Goal: Task Accomplishment & Management: Use online tool/utility

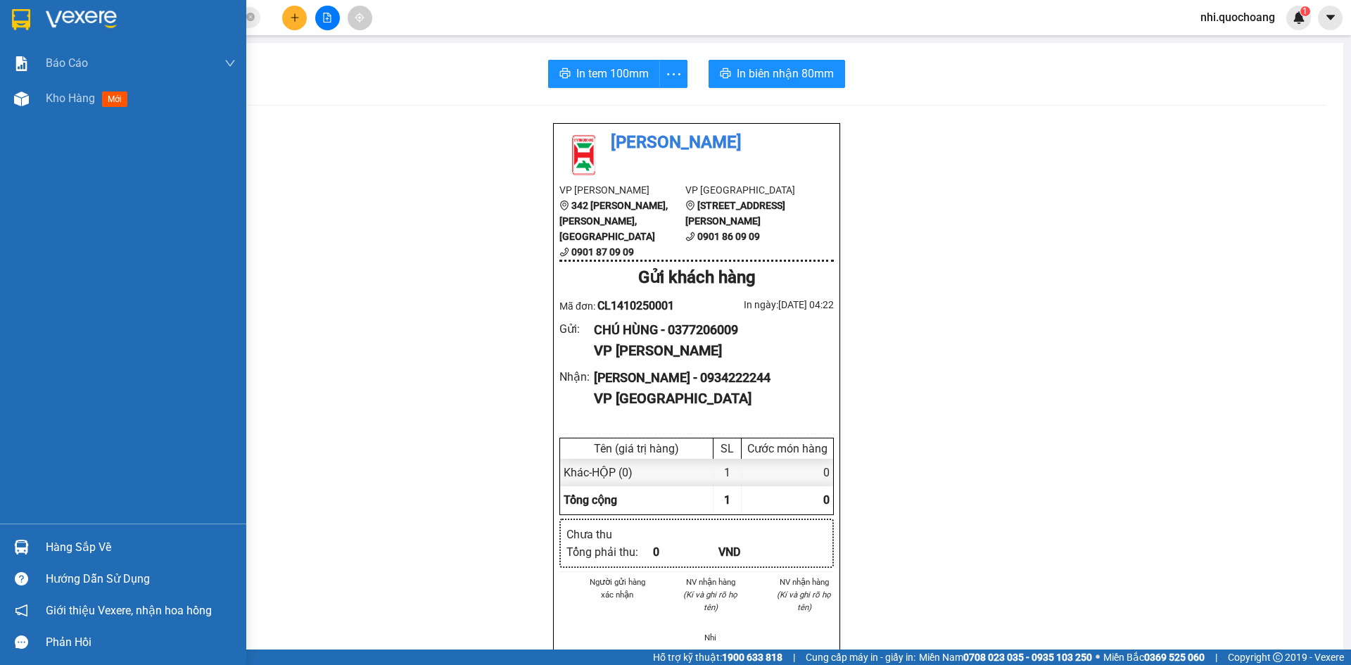
click at [15, 13] on img at bounding box center [21, 19] width 18 height 21
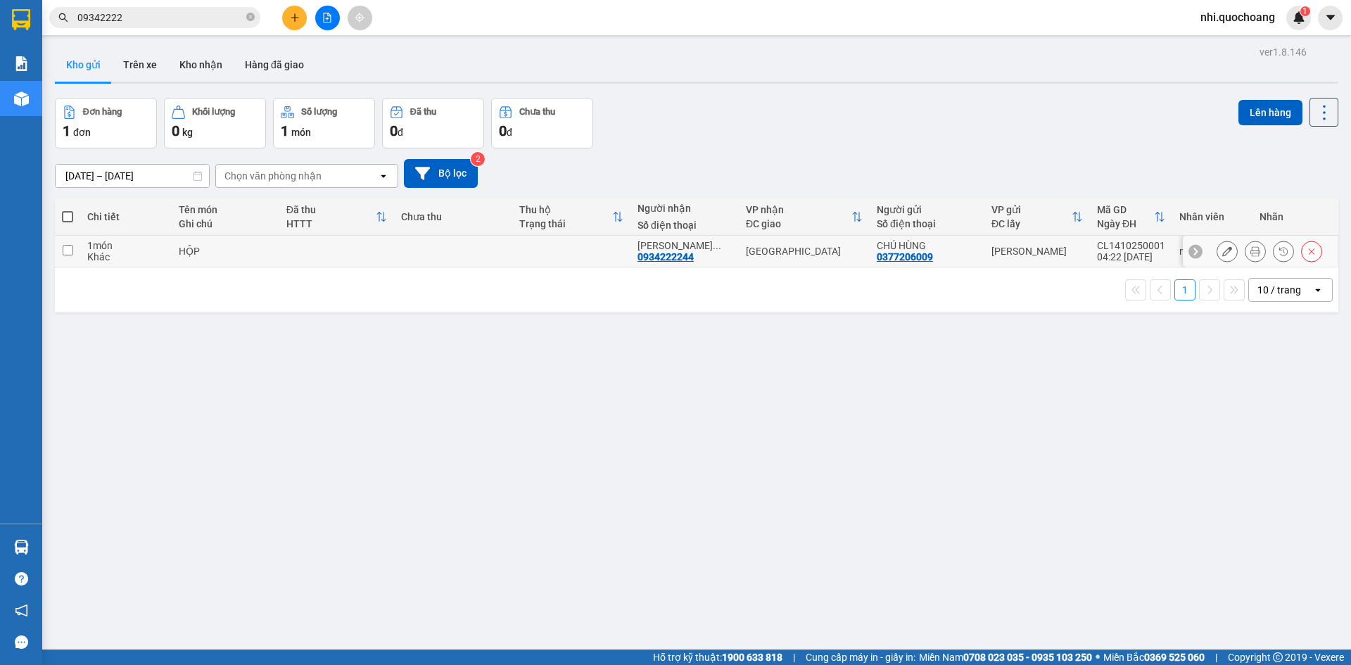
click at [67, 248] on input "checkbox" at bounding box center [68, 250] width 11 height 11
checkbox input "true"
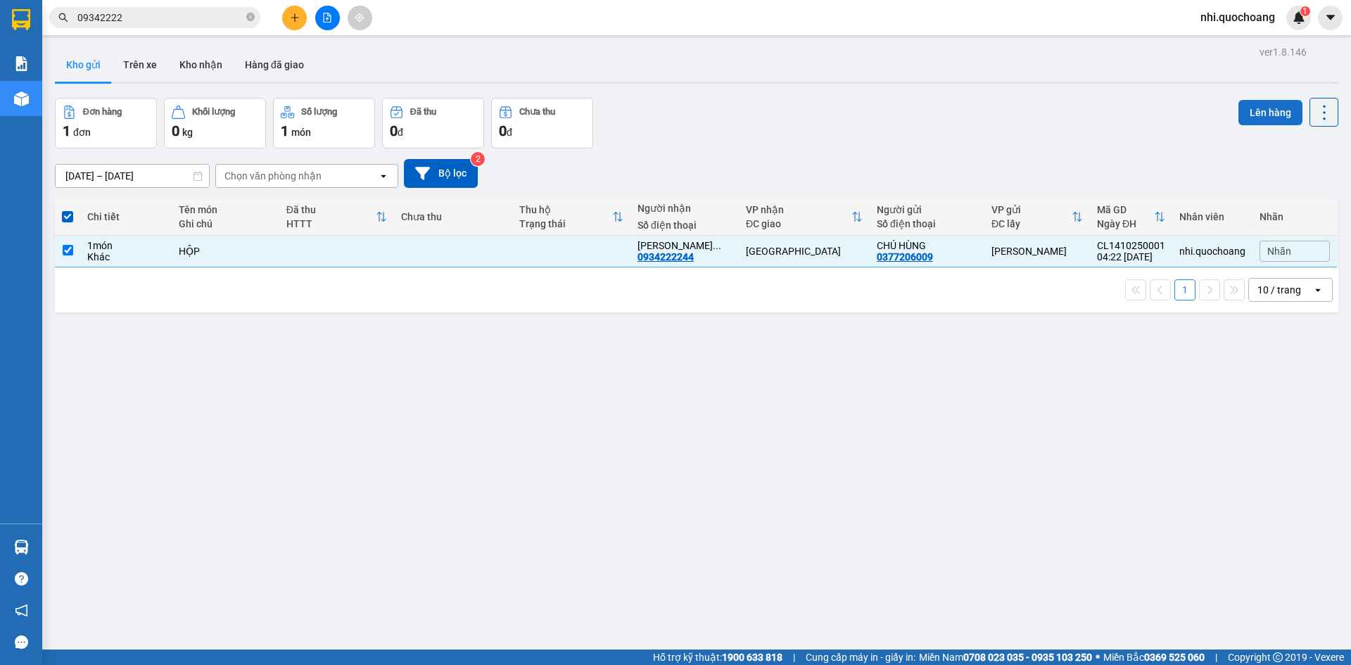
click at [1248, 111] on button "Lên hàng" at bounding box center [1270, 112] width 64 height 25
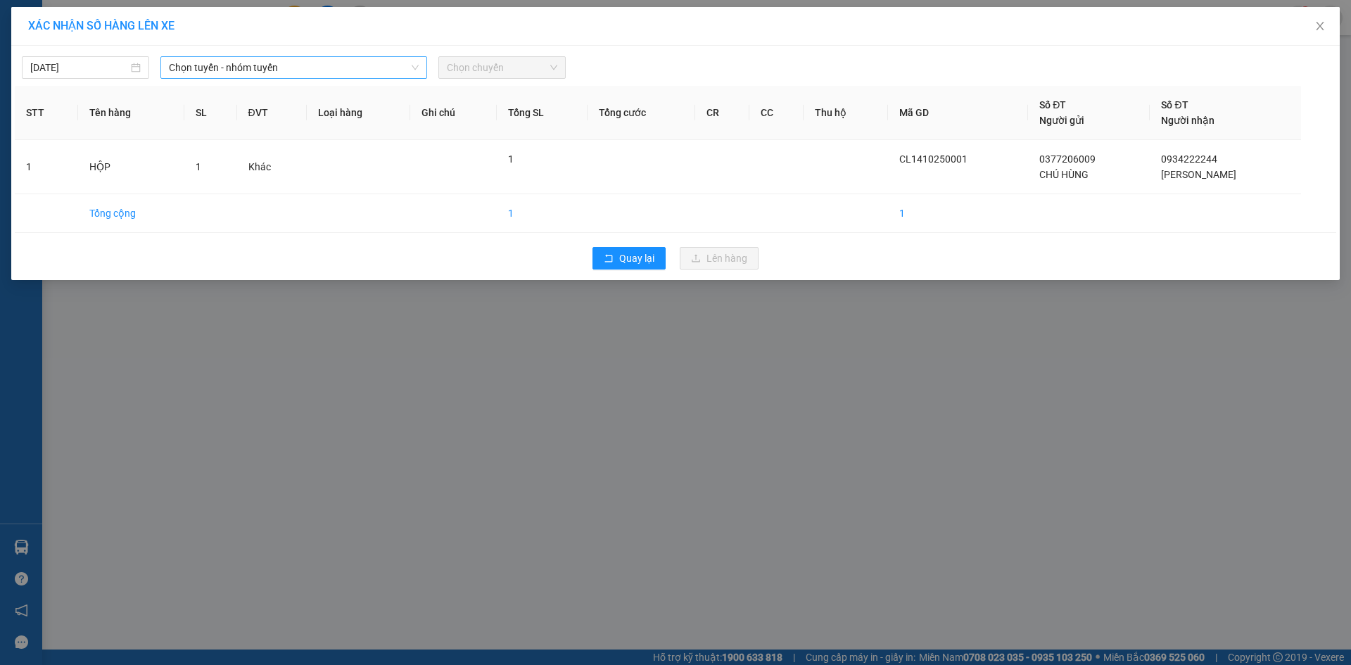
click at [248, 68] on span "Chọn tuyến - nhóm tuyến" at bounding box center [294, 67] width 250 height 21
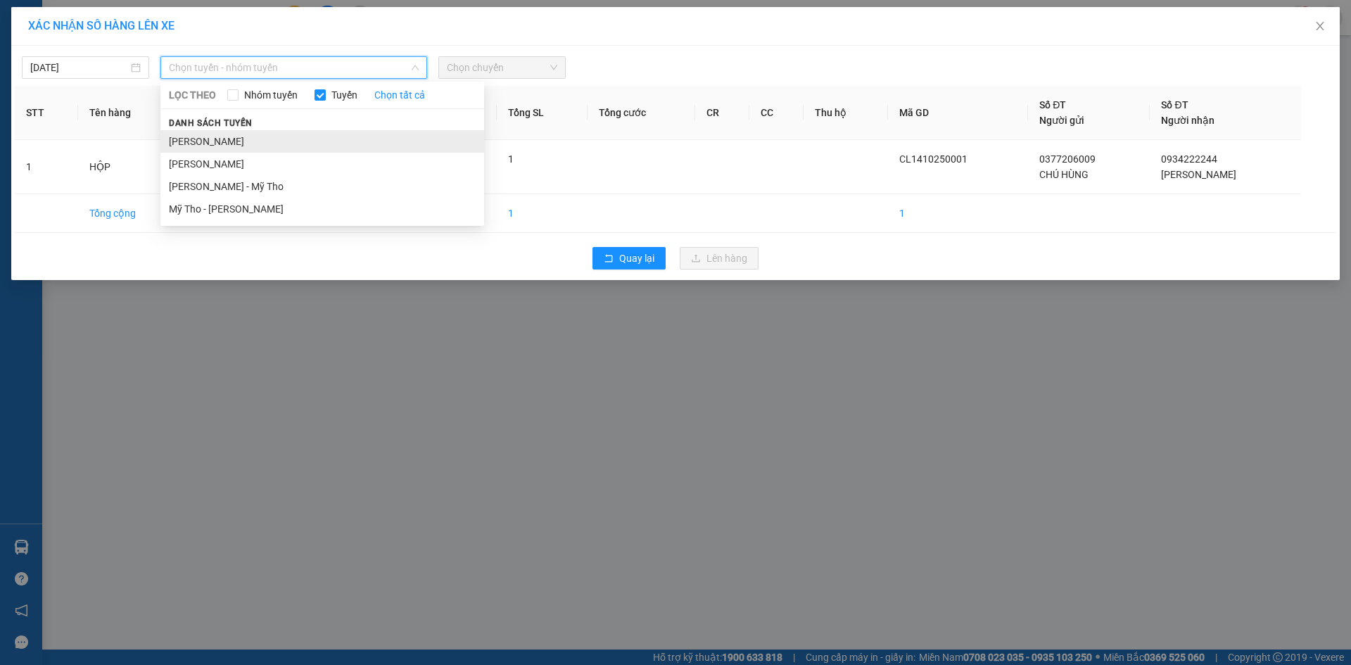
click at [217, 144] on li "[PERSON_NAME]" at bounding box center [322, 141] width 324 height 23
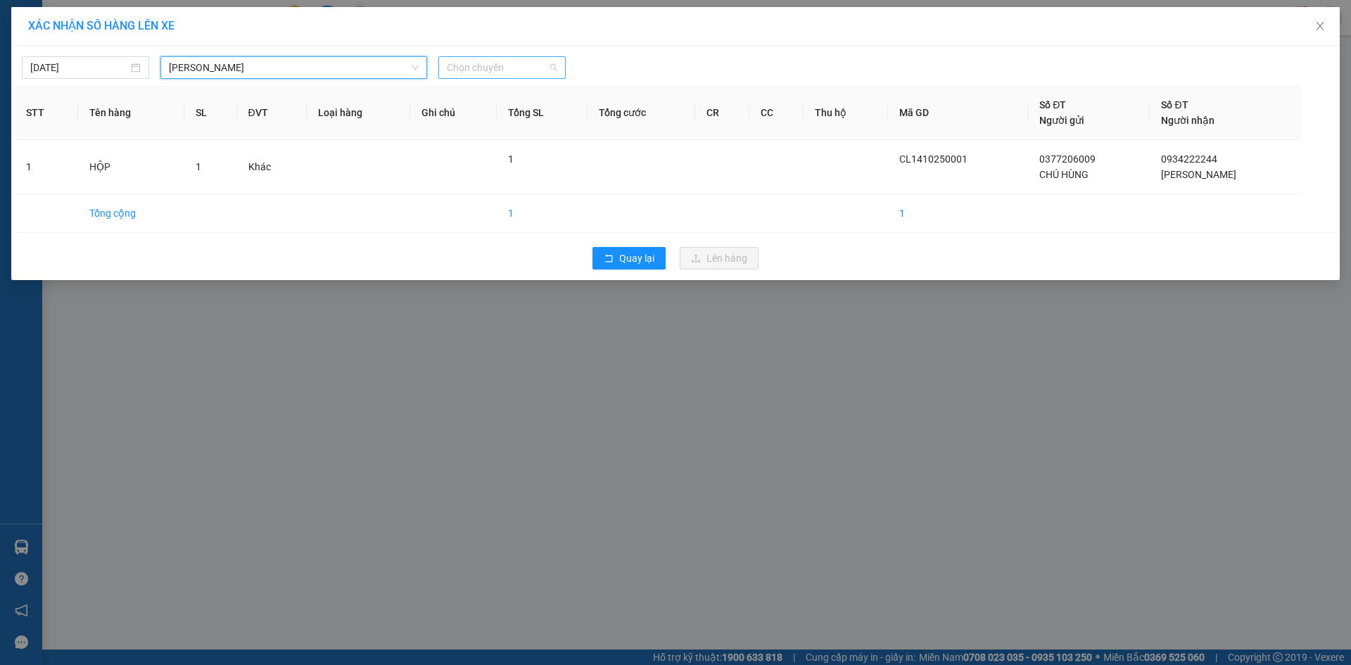
click at [538, 65] on span "Chọn chuyến" at bounding box center [502, 67] width 110 height 21
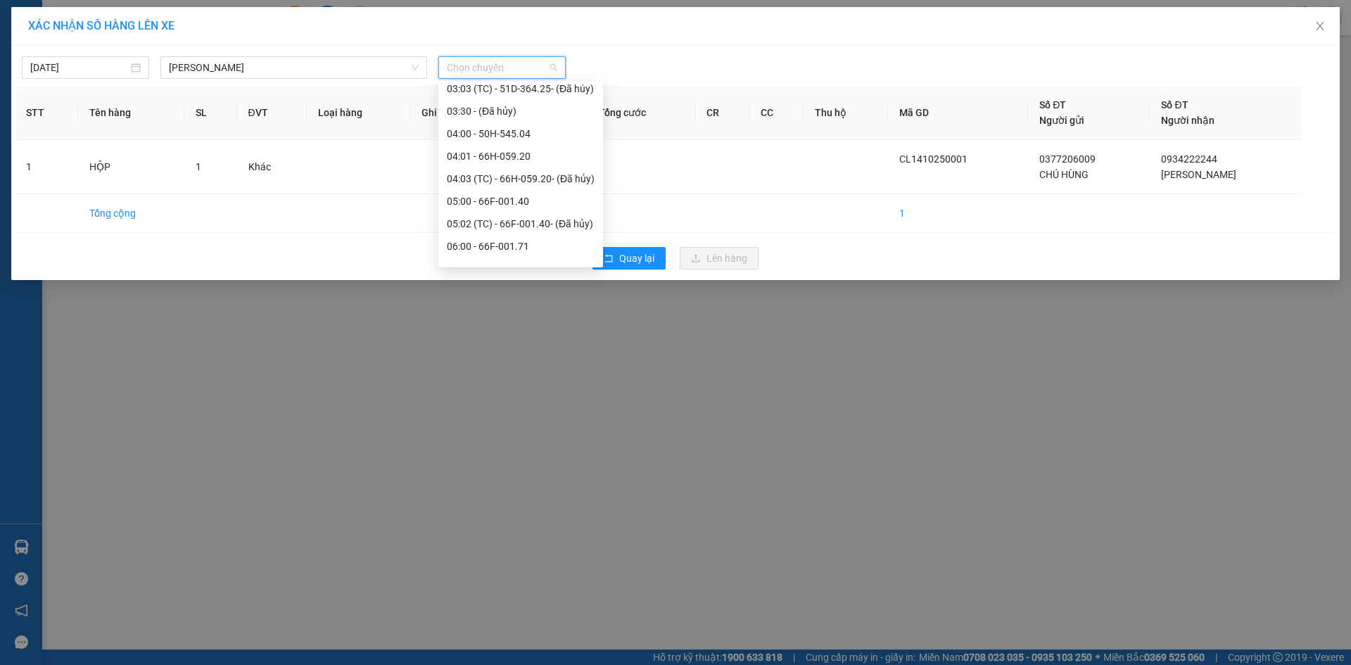
scroll to position [211, 0]
click at [505, 198] on div "05:00 - 66F-001.40" at bounding box center [521, 199] width 148 height 15
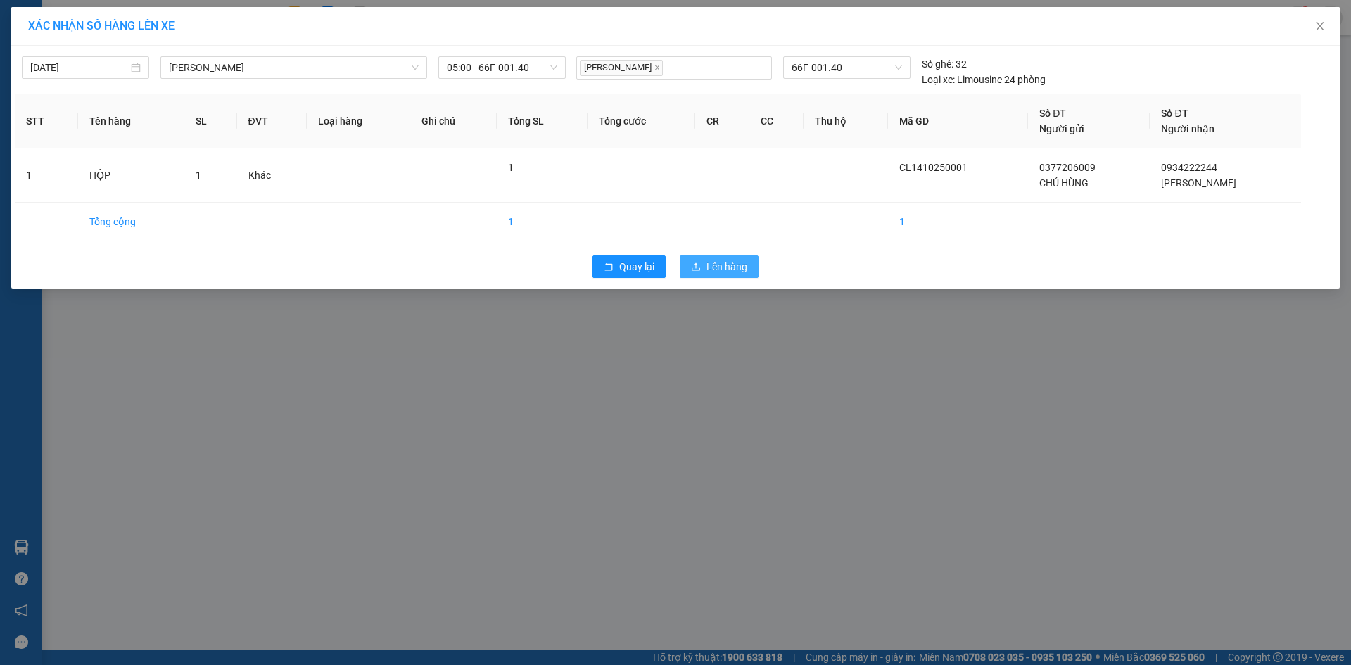
click at [740, 274] on span "Lên hàng" at bounding box center [726, 266] width 41 height 15
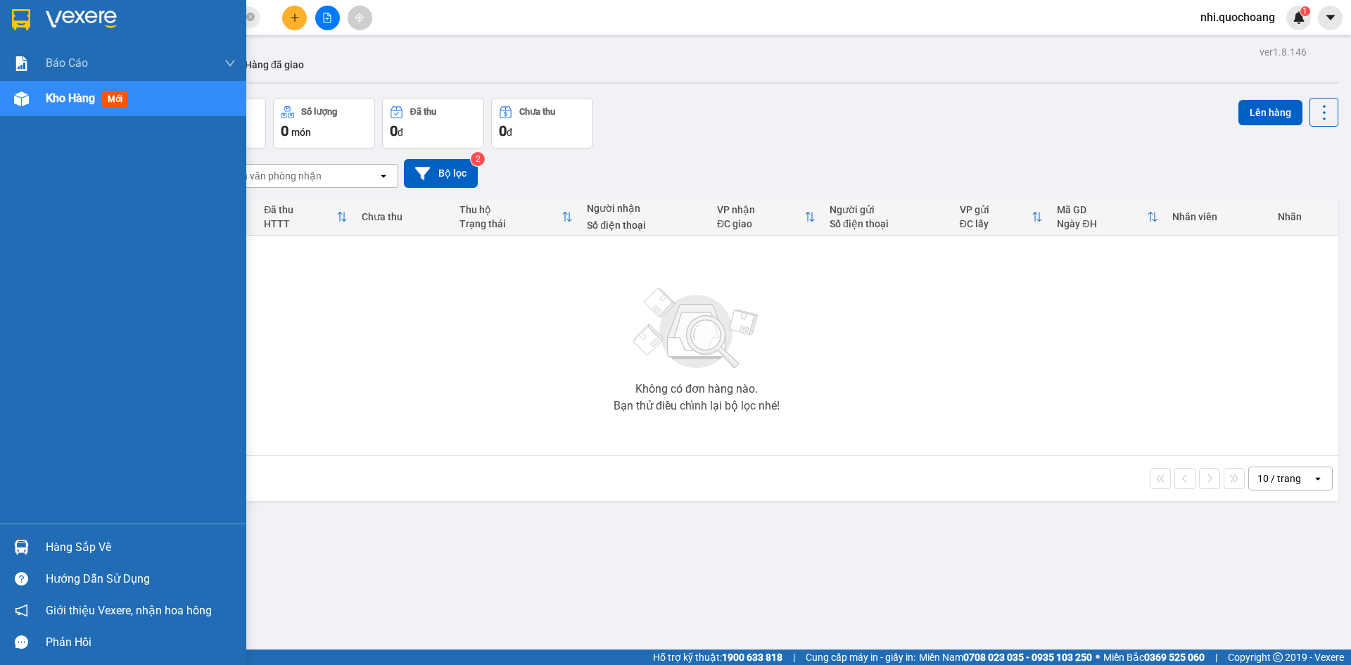
click at [13, 18] on img at bounding box center [21, 19] width 18 height 21
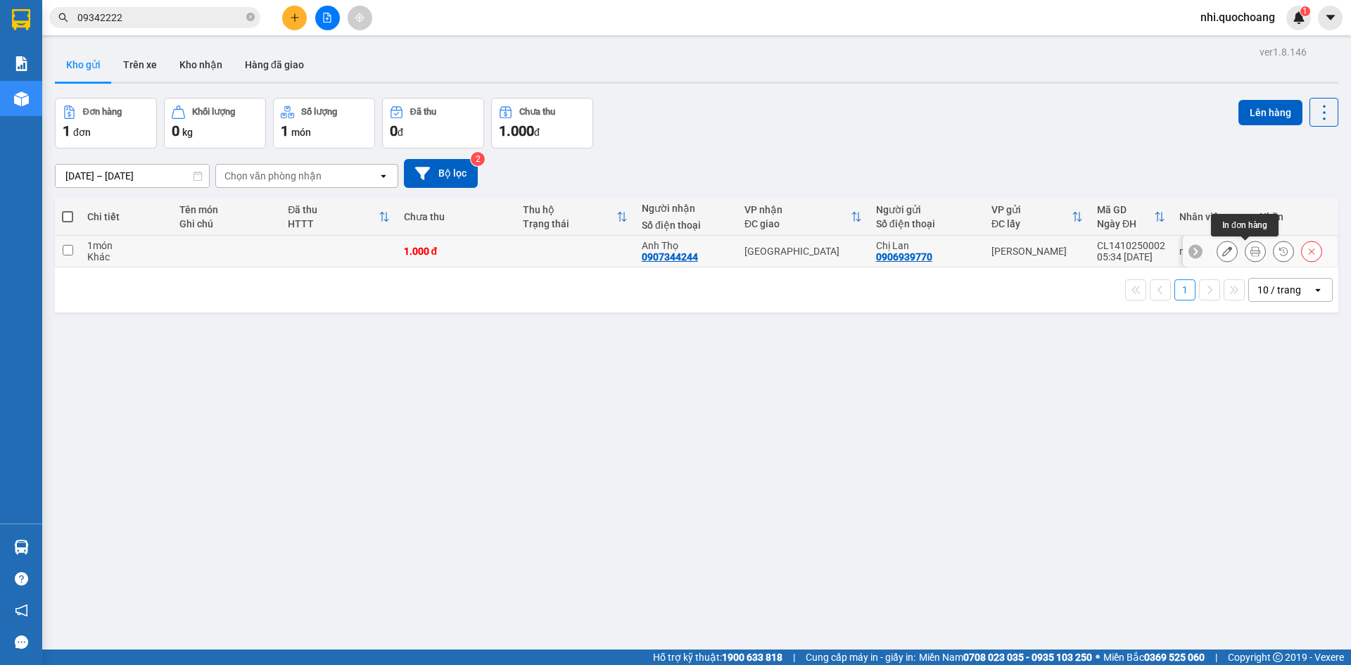
click at [1245, 253] on button at bounding box center [1255, 251] width 20 height 25
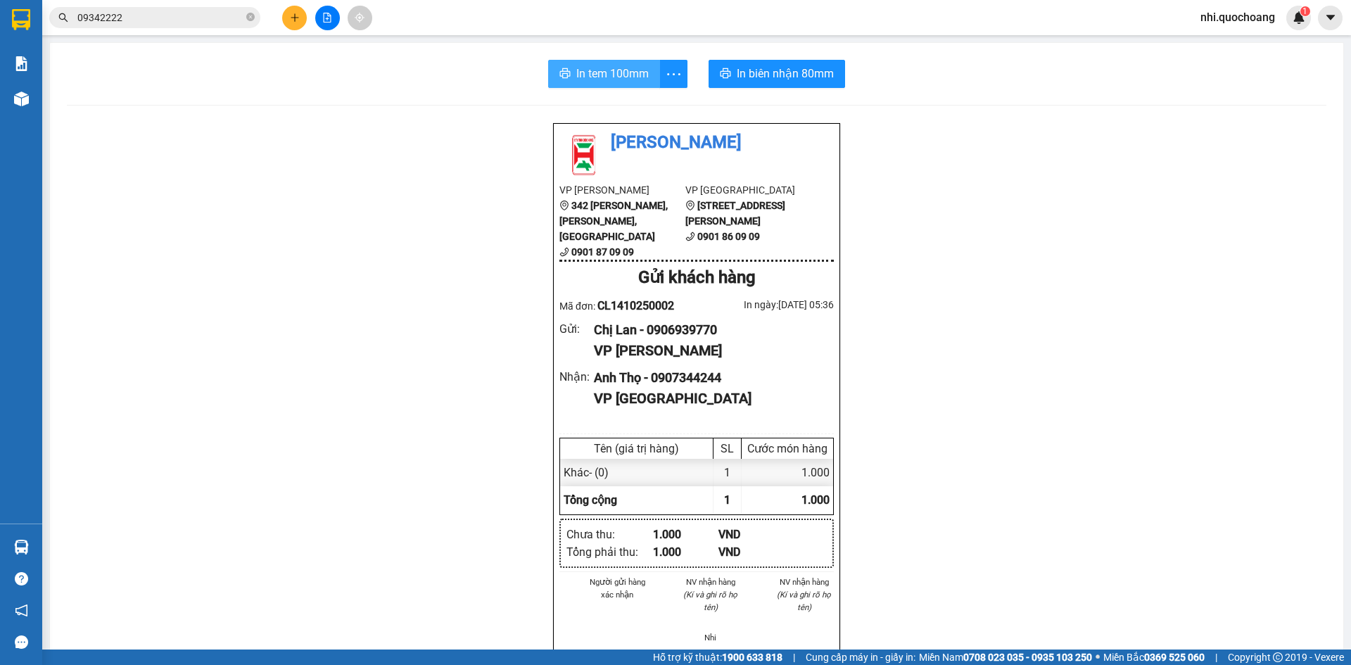
click at [618, 81] on span "In tem 100mm" at bounding box center [612, 74] width 72 height 18
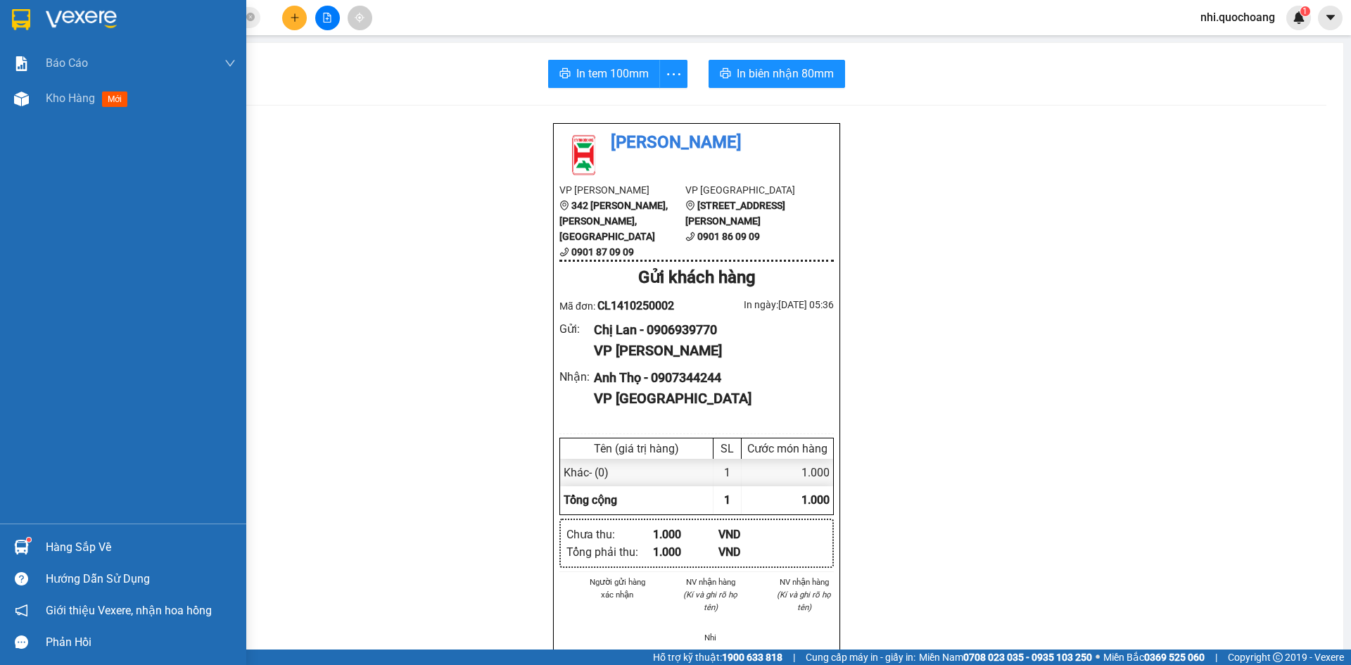
click at [12, 13] on img at bounding box center [21, 19] width 18 height 21
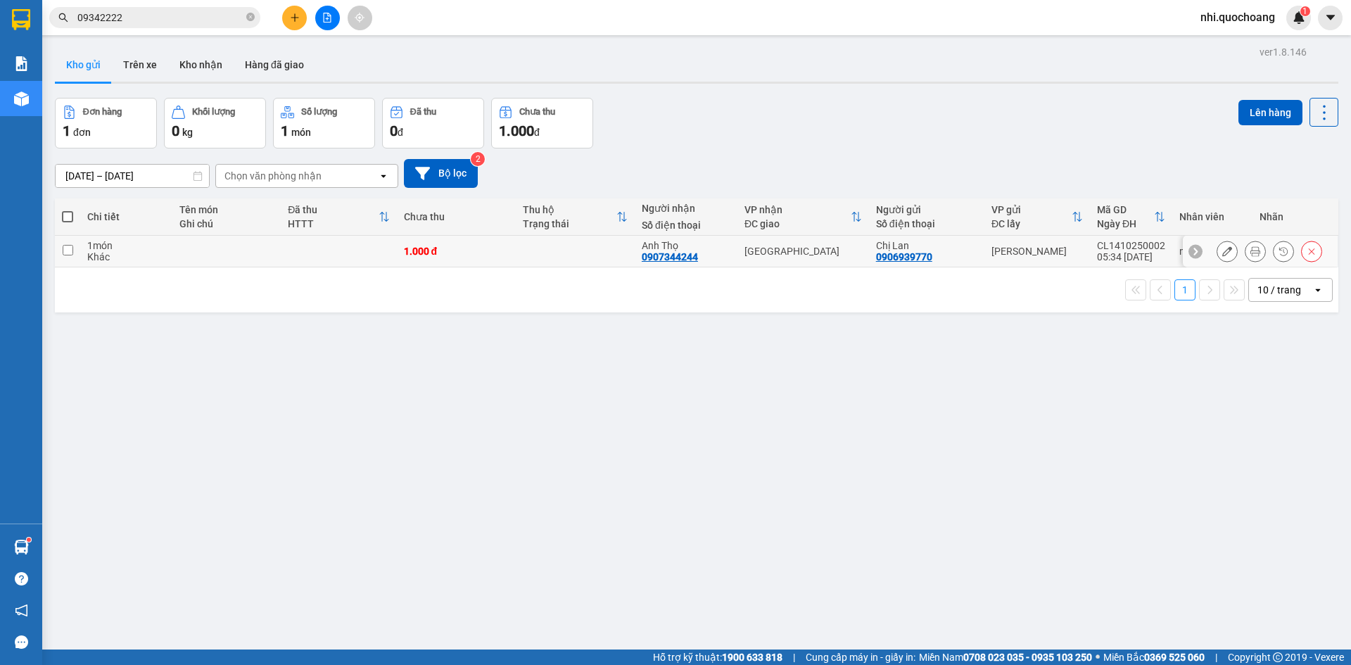
click at [68, 249] on input "checkbox" at bounding box center [68, 250] width 11 height 11
checkbox input "true"
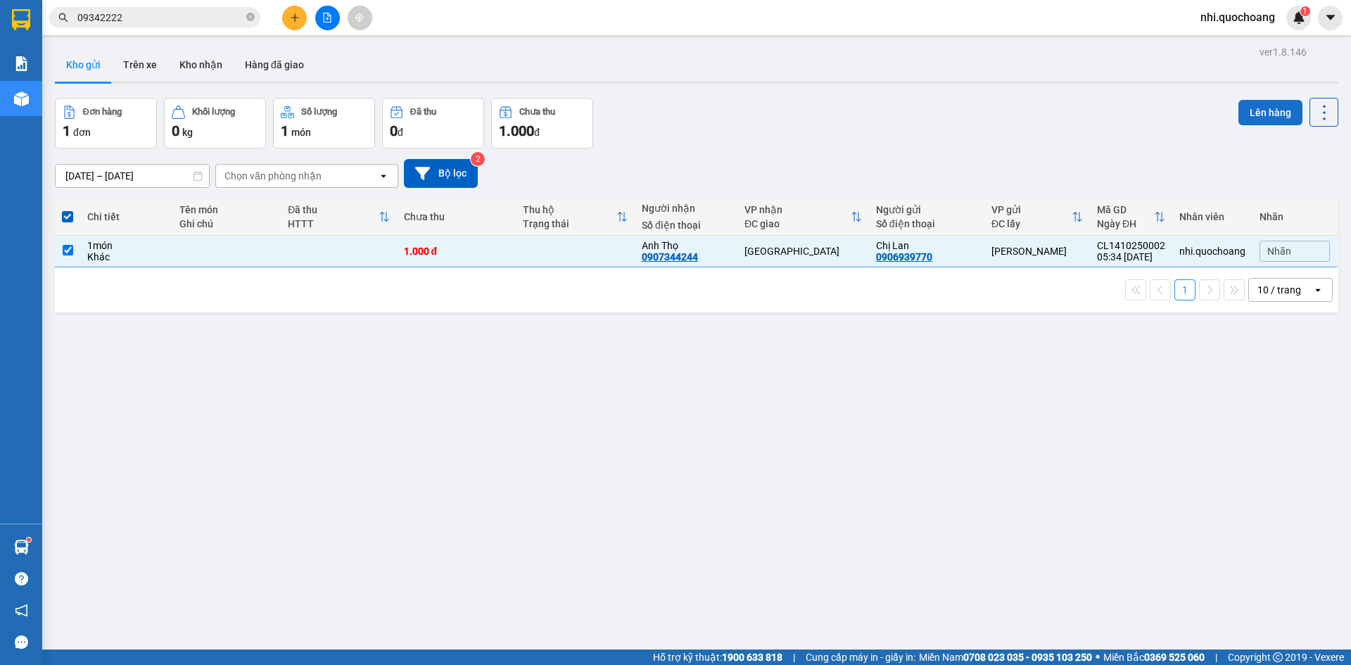
click at [1260, 113] on button "Lên hàng" at bounding box center [1270, 112] width 64 height 25
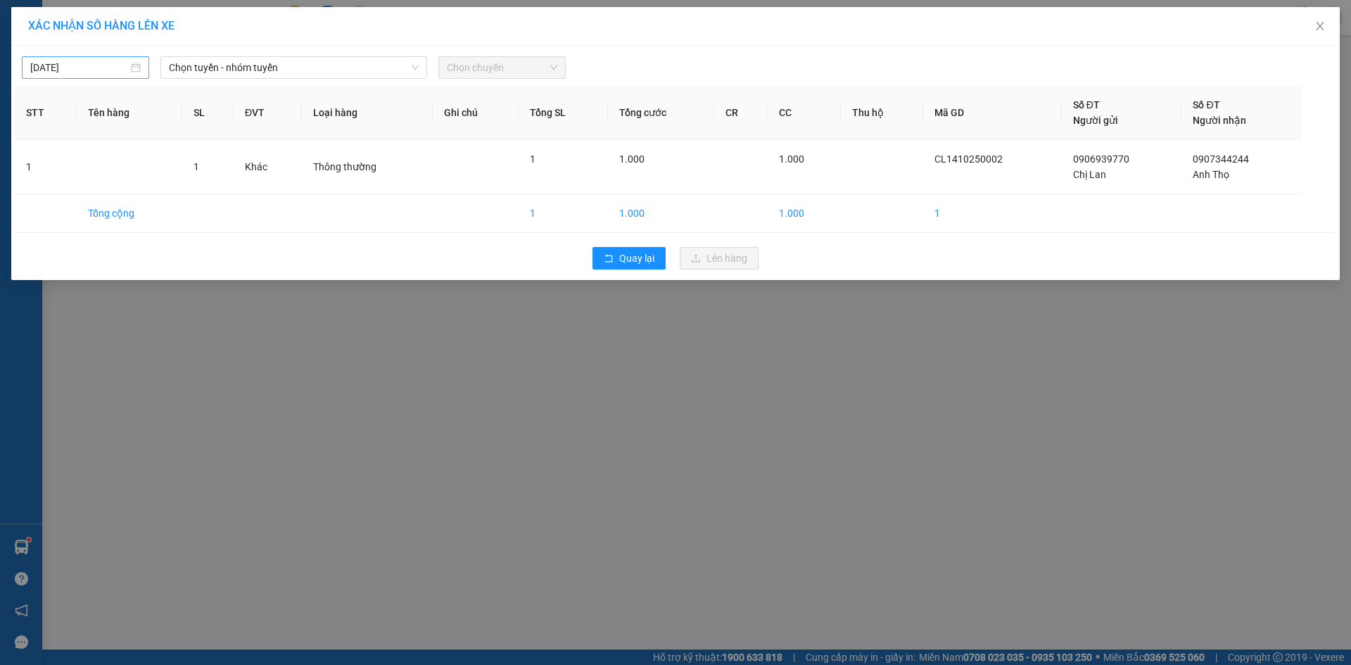
click at [129, 59] on div "[DATE]" at bounding box center [85, 67] width 127 height 23
click at [94, 194] on div "14" at bounding box center [93, 191] width 17 height 17
type input "[DATE]"
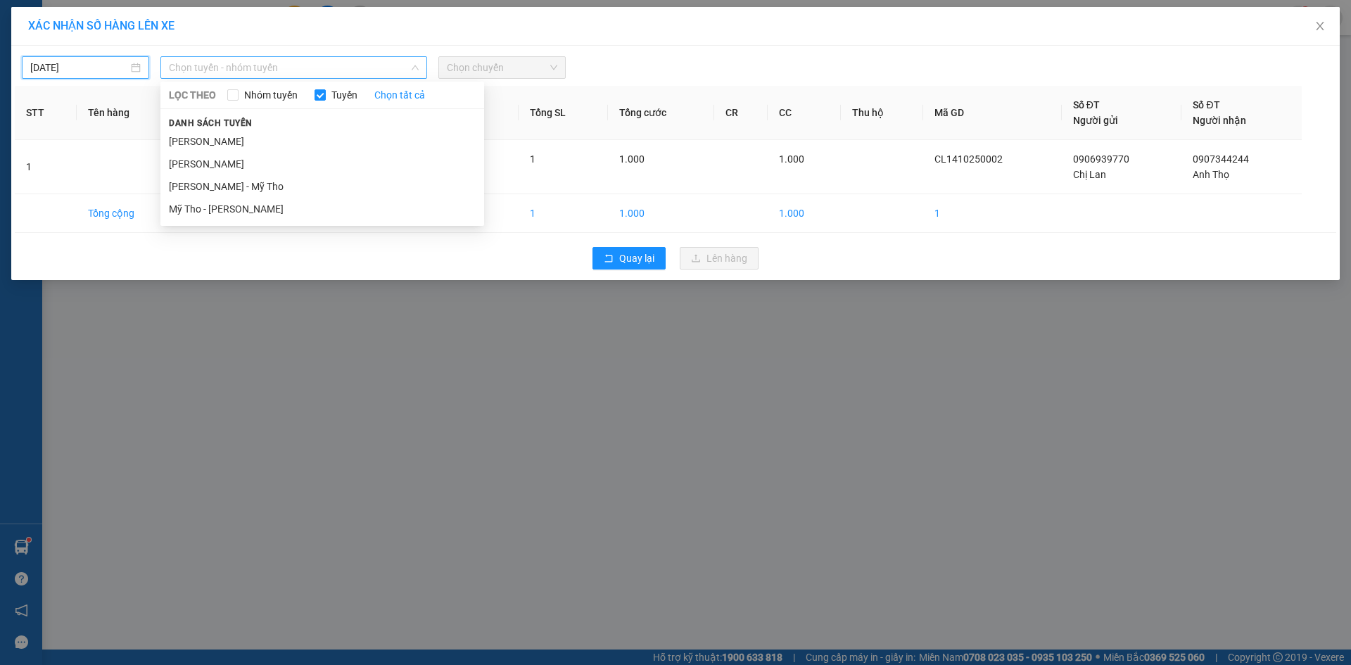
click at [326, 68] on span "Chọn tuyến - nhóm tuyến" at bounding box center [294, 67] width 250 height 21
click at [290, 136] on li "[PERSON_NAME]" at bounding box center [322, 141] width 324 height 23
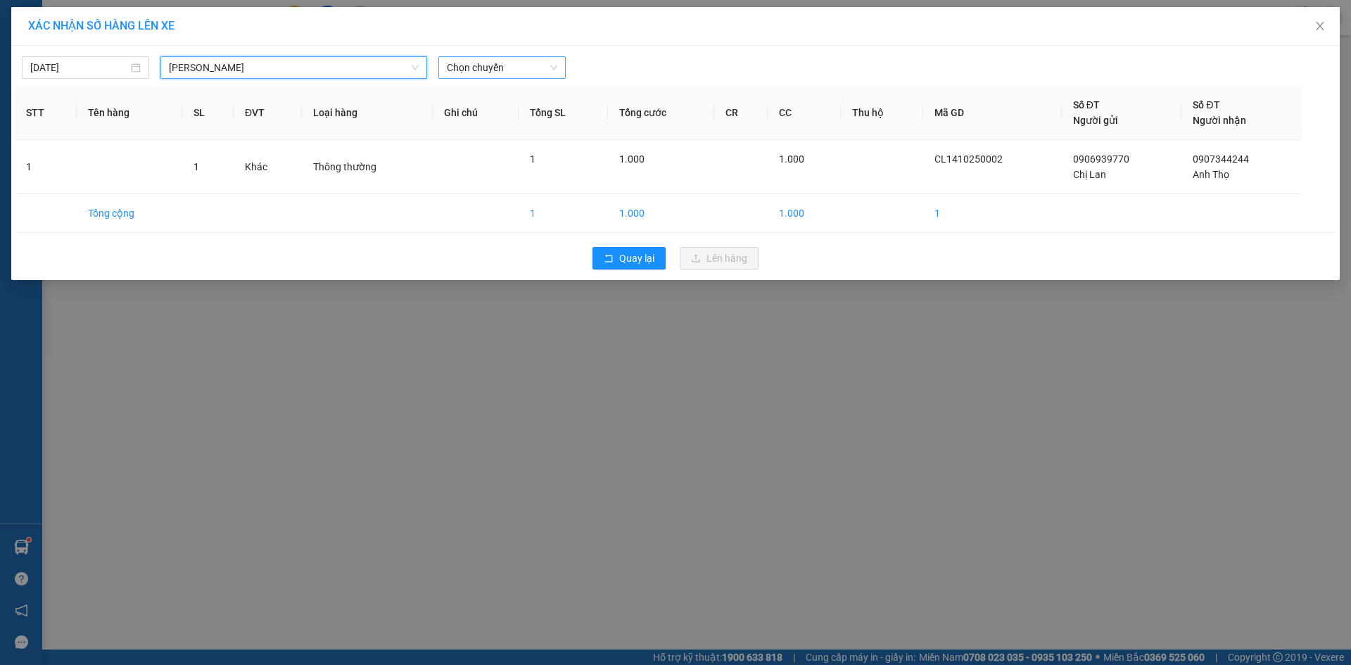
click at [508, 64] on span "Chọn chuyến" at bounding box center [502, 67] width 110 height 21
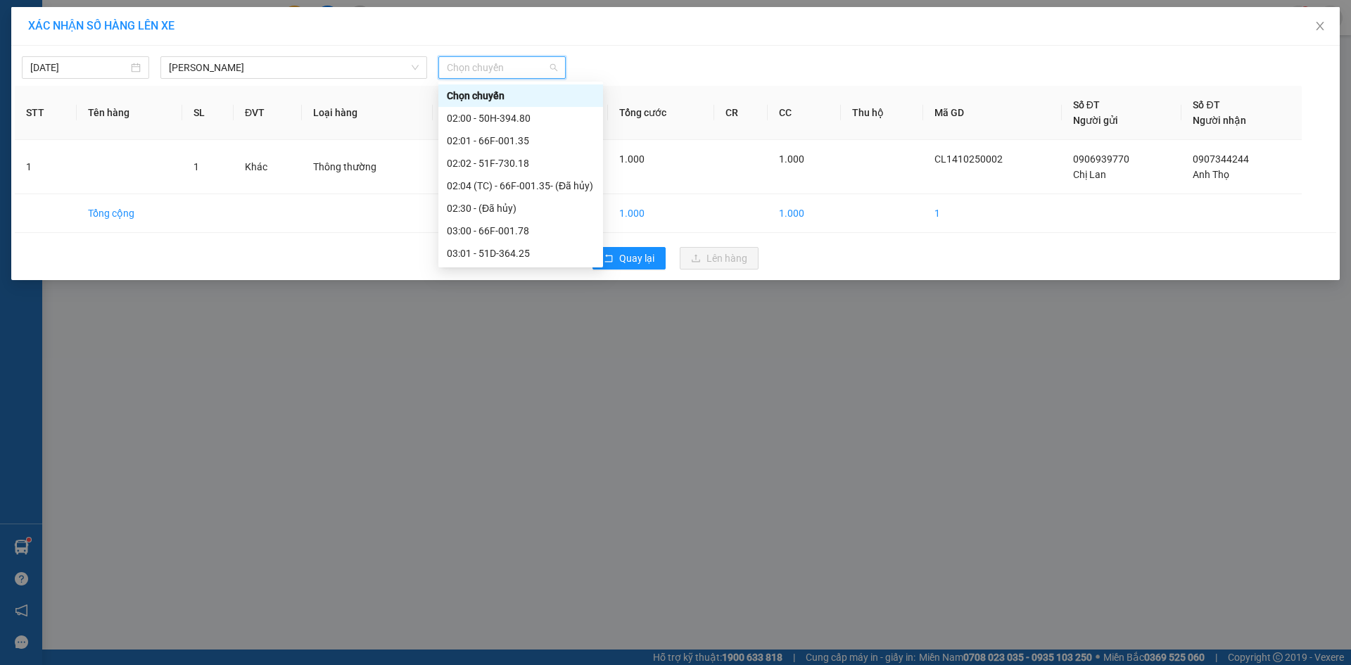
click at [494, 448] on div "06:00 - 66F-001.71" at bounding box center [521, 455] width 148 height 15
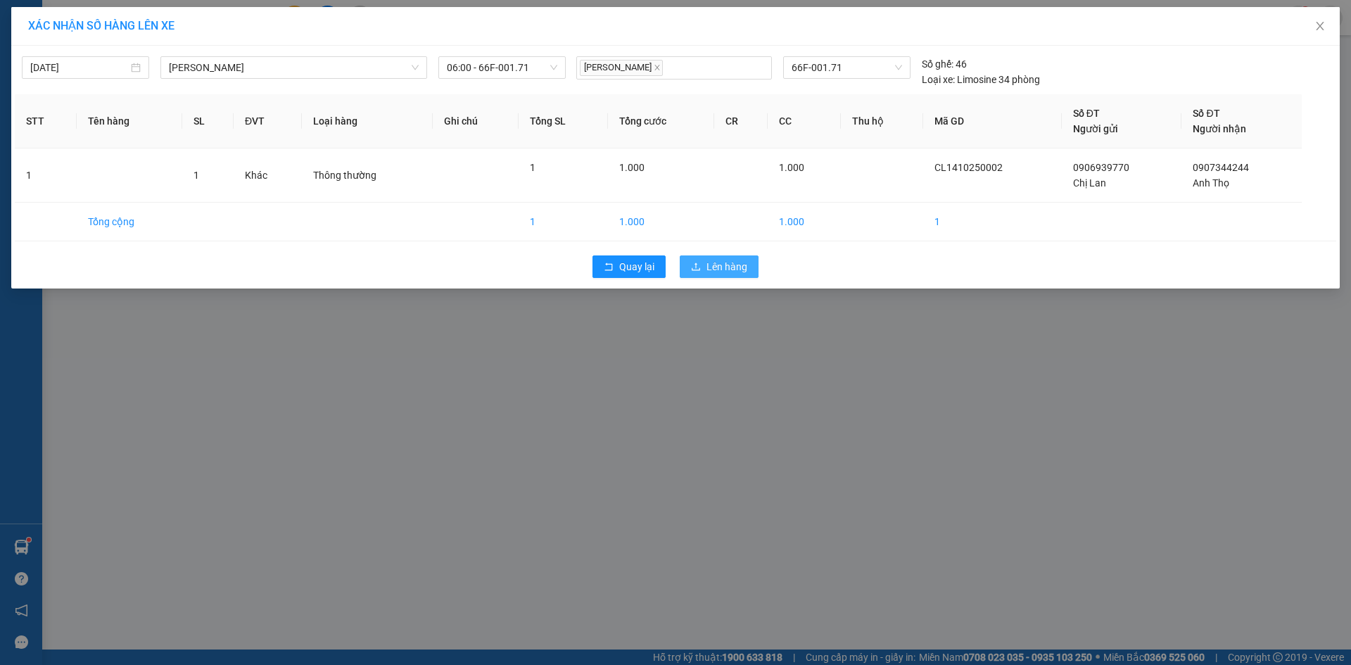
click at [735, 265] on span "Lên hàng" at bounding box center [726, 266] width 41 height 15
